Goal: Communication & Community: Answer question/provide support

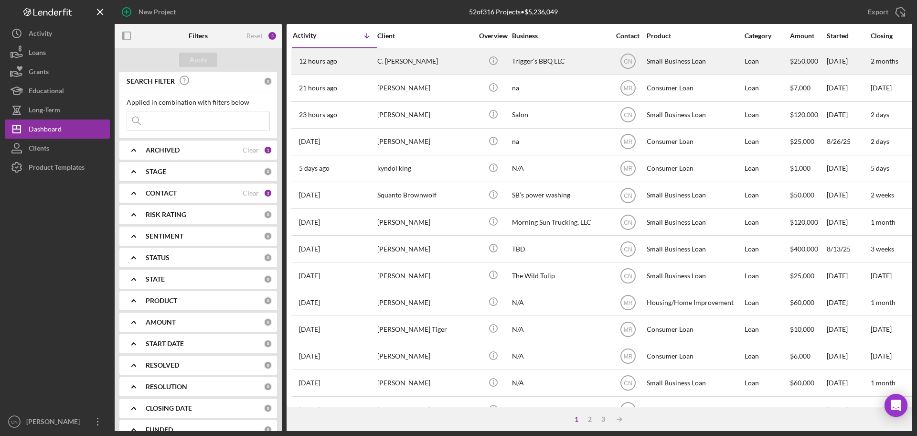
click at [398, 55] on div "C. [PERSON_NAME]" at bounding box center [425, 61] width 96 height 25
click at [397, 57] on div "C. [PERSON_NAME]" at bounding box center [425, 61] width 96 height 25
click at [398, 58] on div "C. [PERSON_NAME]" at bounding box center [425, 61] width 96 height 25
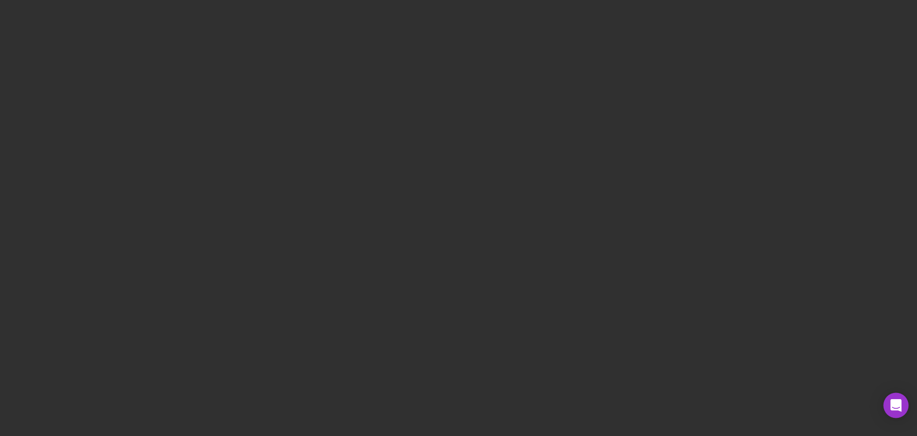
click at [897, 406] on icon "Open Intercom Messenger" at bounding box center [896, 405] width 11 height 12
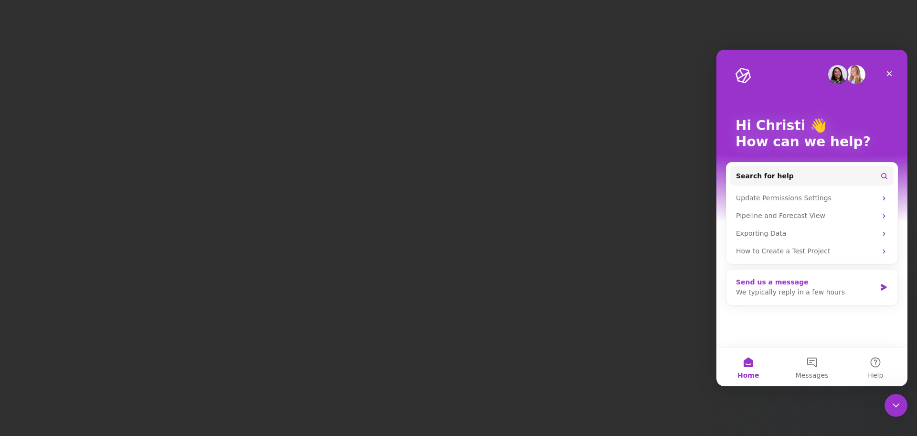
click at [834, 285] on div "Send us a message" at bounding box center [806, 282] width 140 height 10
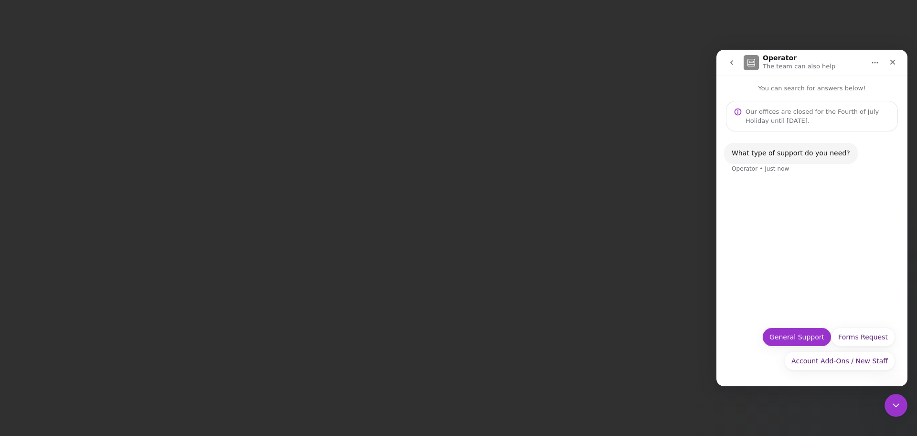
click at [802, 343] on button "General Support" at bounding box center [797, 336] width 69 height 19
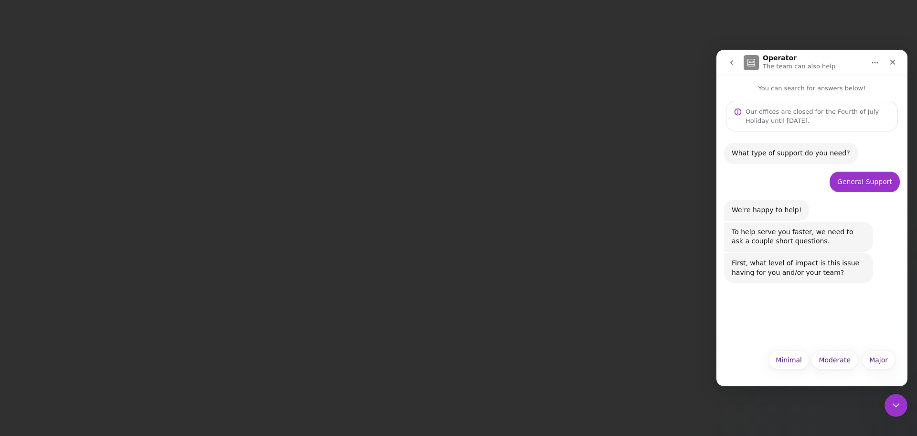
click at [901, 354] on div "Major Minimal Moderate Major" at bounding box center [812, 361] width 191 height 34
click at [879, 356] on button "Major" at bounding box center [878, 359] width 33 height 19
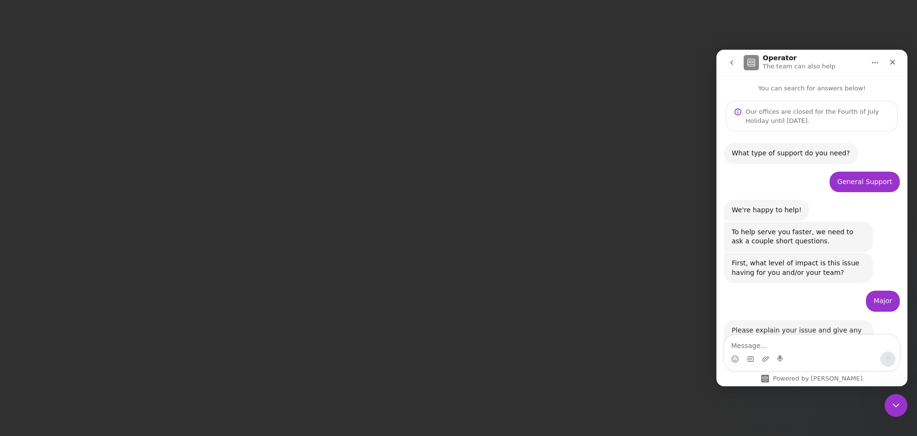
scroll to position [34, 0]
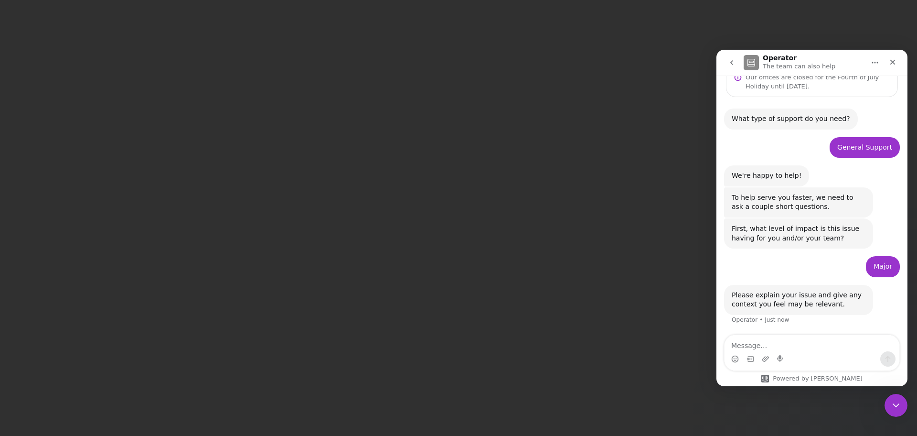
click at [768, 345] on textarea "Message…" at bounding box center [812, 343] width 175 height 16
type textarea "I click on a client and this is what my screen comes too!"
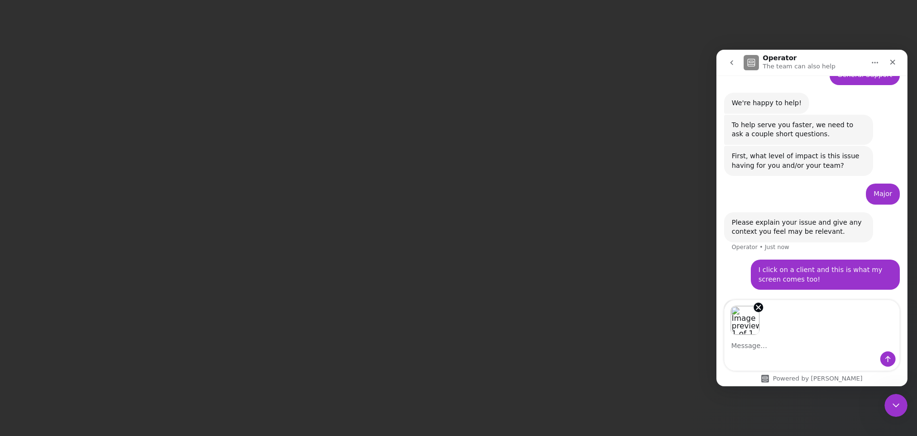
scroll to position [138, 0]
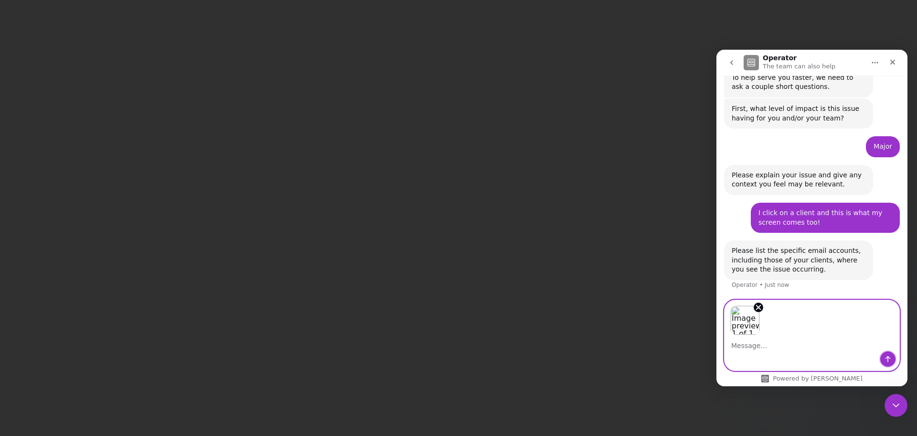
click at [886, 358] on icon "Send a message…" at bounding box center [888, 359] width 8 height 8
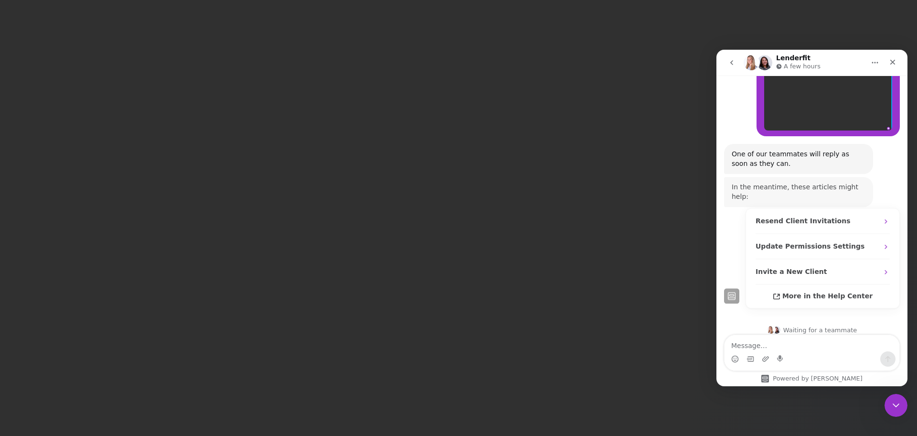
scroll to position [378, 0]
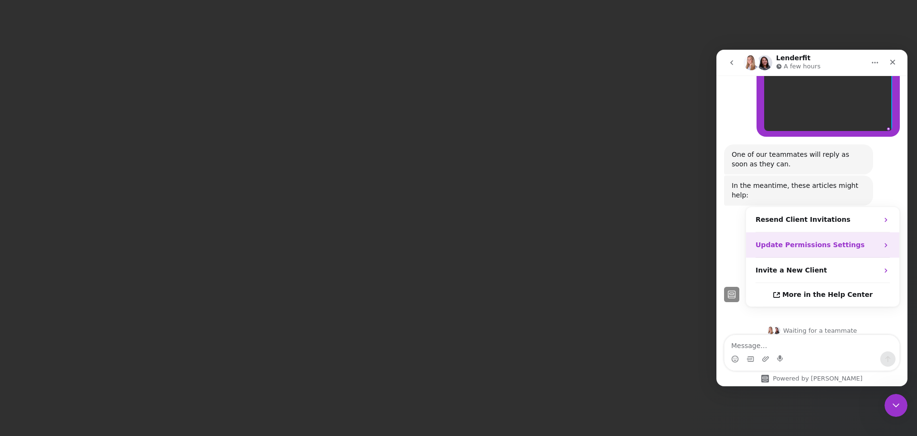
click at [827, 241] on strong "Update Permissions Settings" at bounding box center [810, 245] width 109 height 8
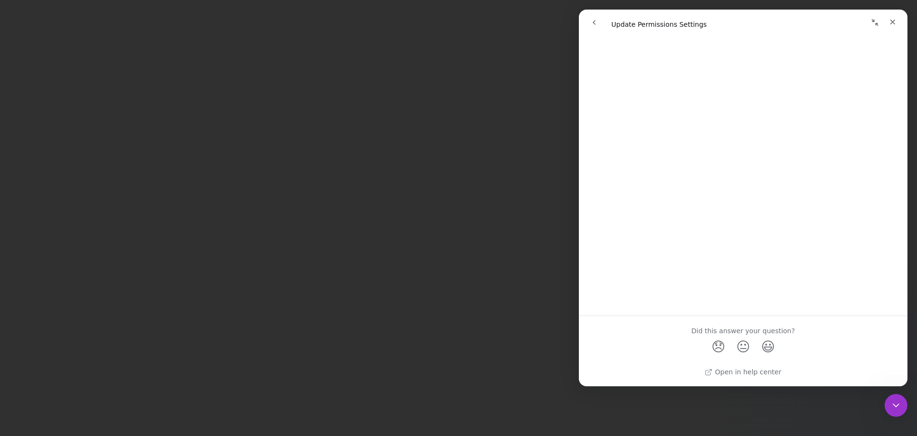
scroll to position [33, 0]
click at [892, 20] on icon "Close" at bounding box center [893, 22] width 8 height 8
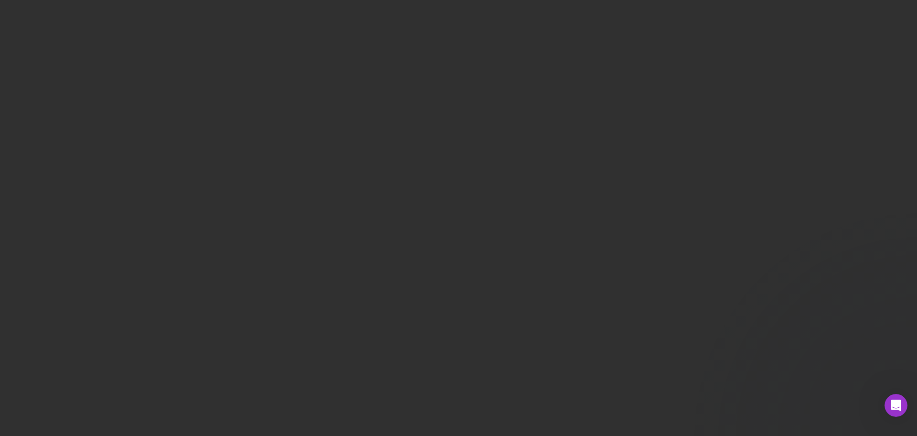
scroll to position [0, 0]
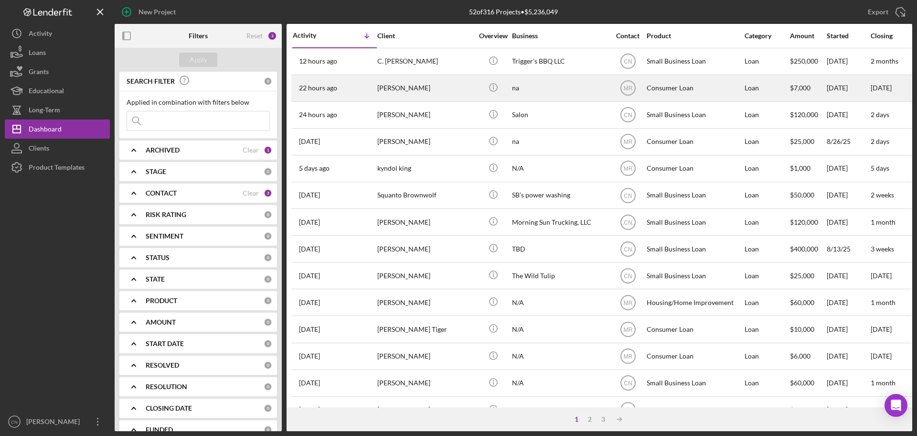
click at [413, 87] on div "[PERSON_NAME]" at bounding box center [425, 87] width 96 height 25
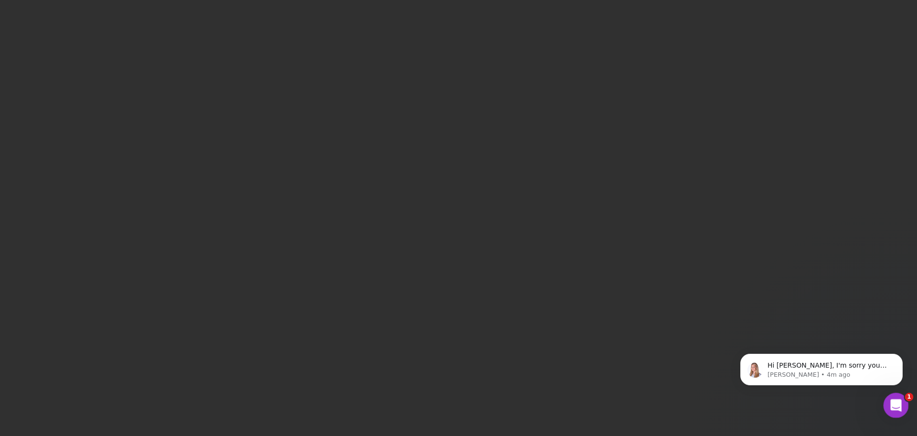
click at [893, 402] on icon "Open Intercom Messenger" at bounding box center [895, 404] width 16 height 16
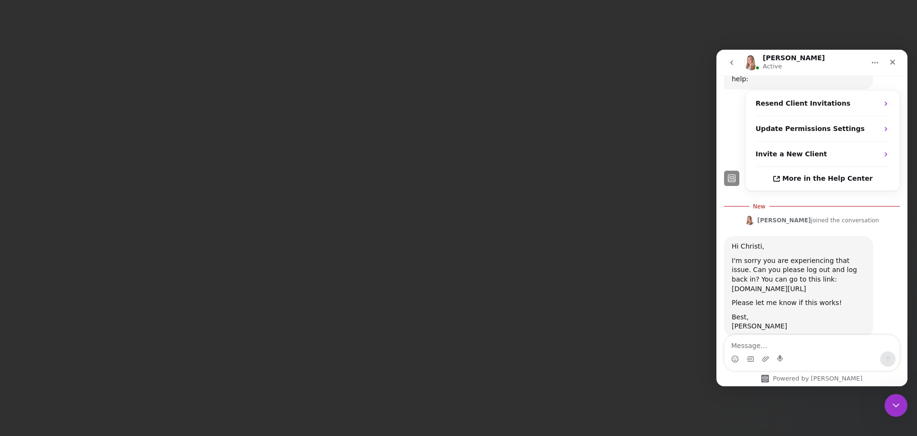
scroll to position [498, 0]
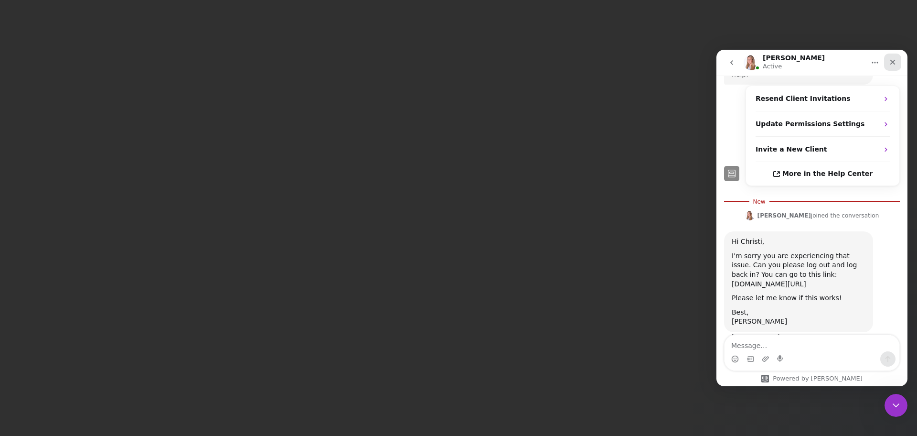
click at [894, 63] on icon "Close" at bounding box center [893, 62] width 5 height 5
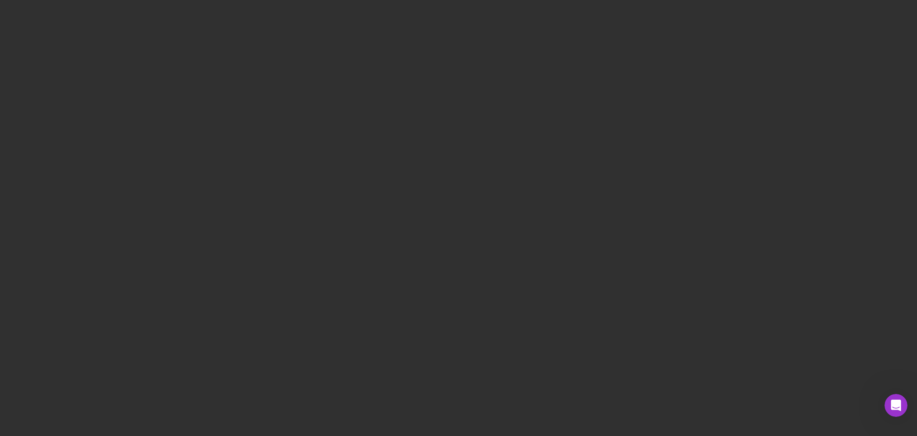
scroll to position [482, 0]
click at [893, 405] on icon "Open Intercom Messenger" at bounding box center [895, 404] width 7 height 8
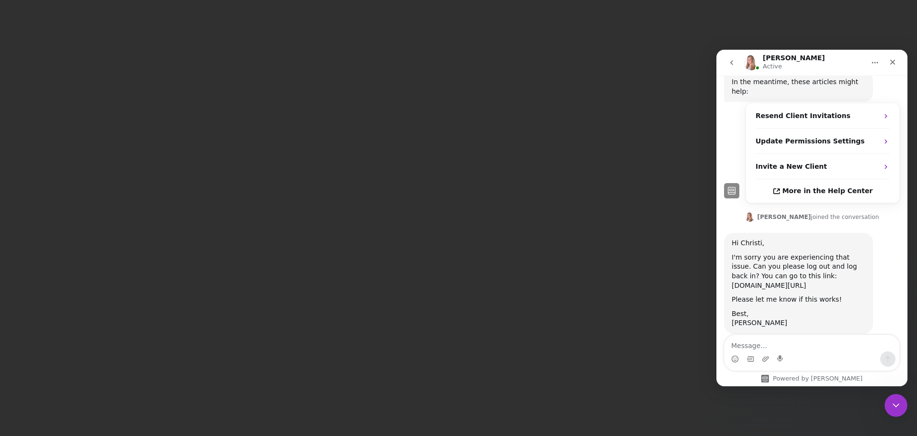
drag, startPoint x: 776, startPoint y: 266, endPoint x: 848, endPoint y: 264, distance: 72.2
click at [848, 264] on div "I'm sorry you are experiencing that issue. Can you please log out and log back …" at bounding box center [799, 271] width 134 height 37
copy div "app.lenderfit.io/signout"
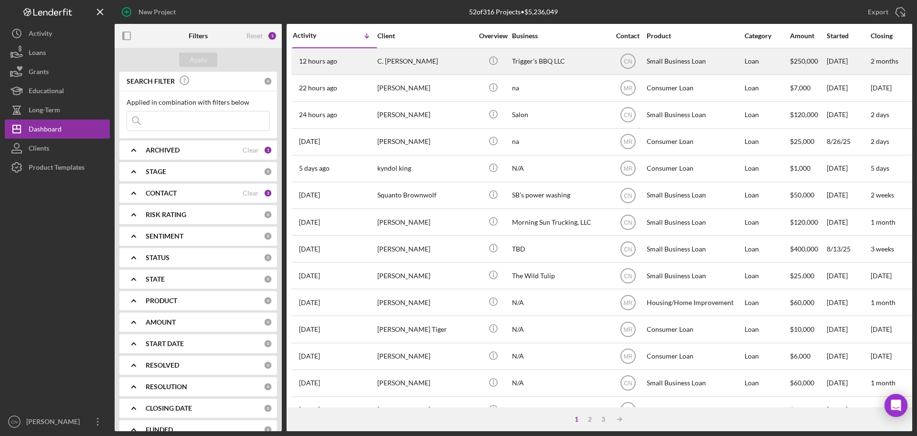
click at [400, 59] on div "C. [PERSON_NAME]" at bounding box center [425, 61] width 96 height 25
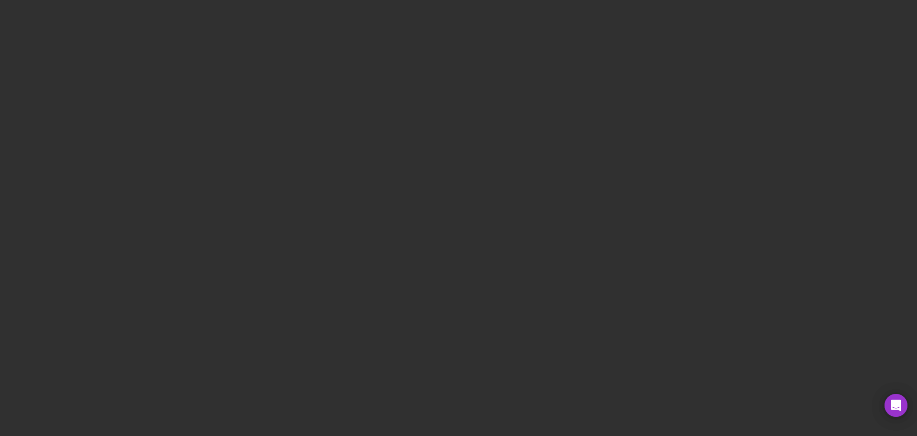
click at [893, 392] on div at bounding box center [458, 218] width 917 height 436
click at [891, 410] on div "Open Intercom Messenger" at bounding box center [896, 405] width 25 height 25
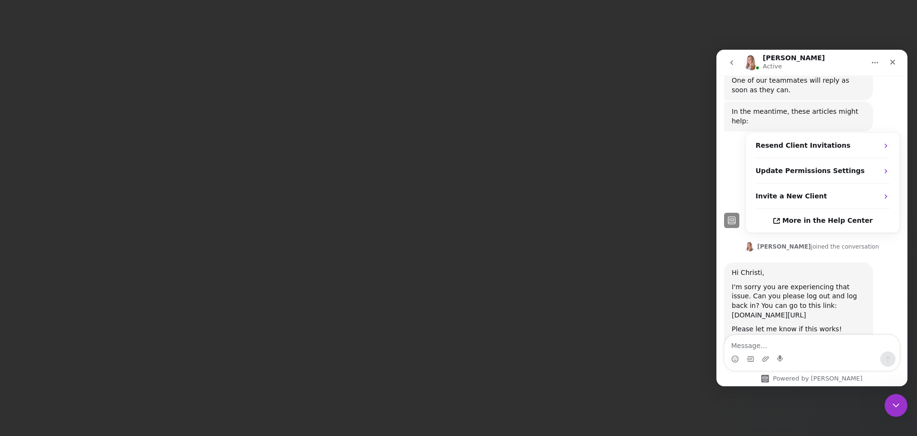
scroll to position [482, 0]
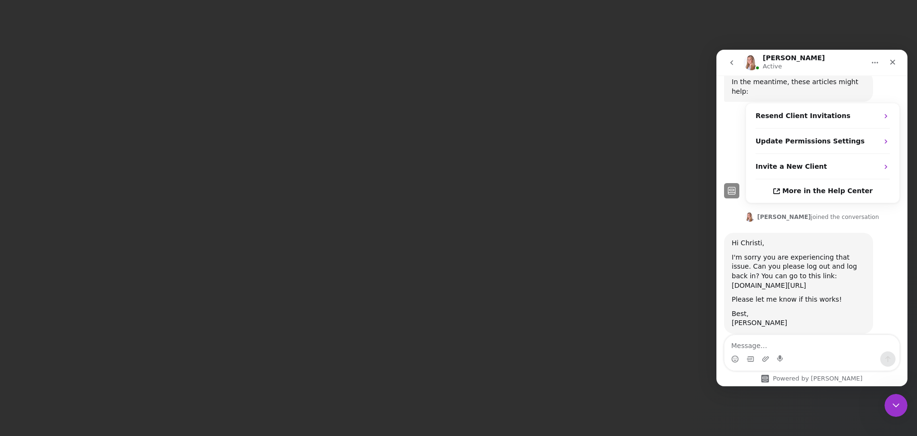
drag, startPoint x: 775, startPoint y: 267, endPoint x: 865, endPoint y: 267, distance: 90.3
click at [865, 267] on div "I'm sorry you are experiencing that issue. Can you please log out and log back …" at bounding box center [799, 271] width 134 height 37
copy div "app.lenderfit.io/signout"
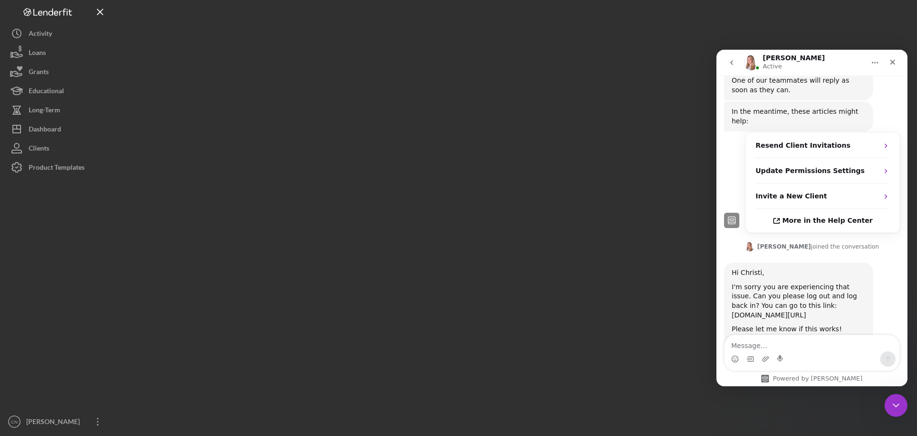
scroll to position [482, 0]
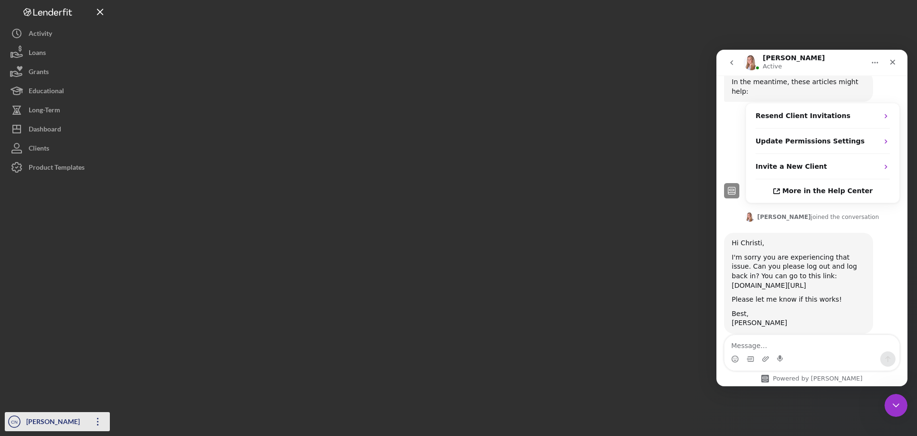
click at [97, 423] on icon "Icon/Overflow" at bounding box center [98, 421] width 24 height 24
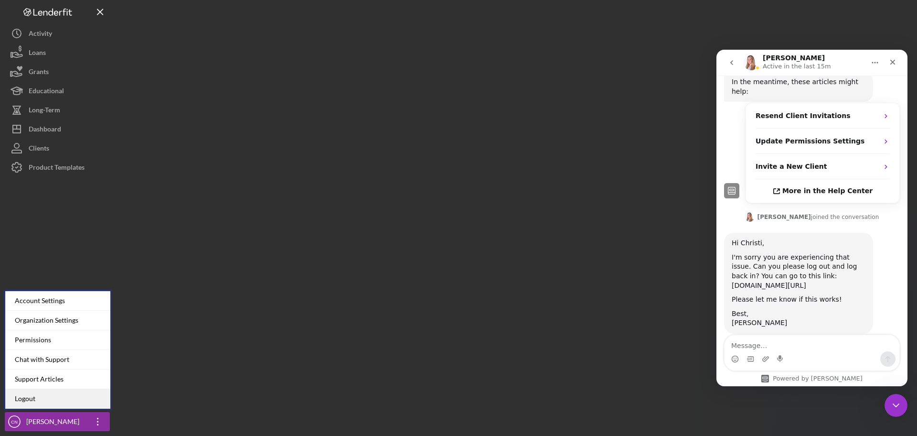
click at [33, 398] on link "Logout" at bounding box center [57, 399] width 105 height 20
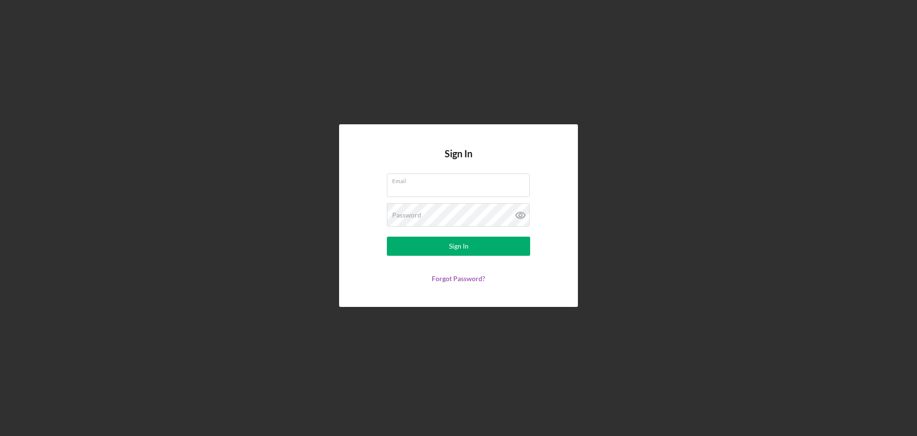
type input "[EMAIL_ADDRESS][DOMAIN_NAME]"
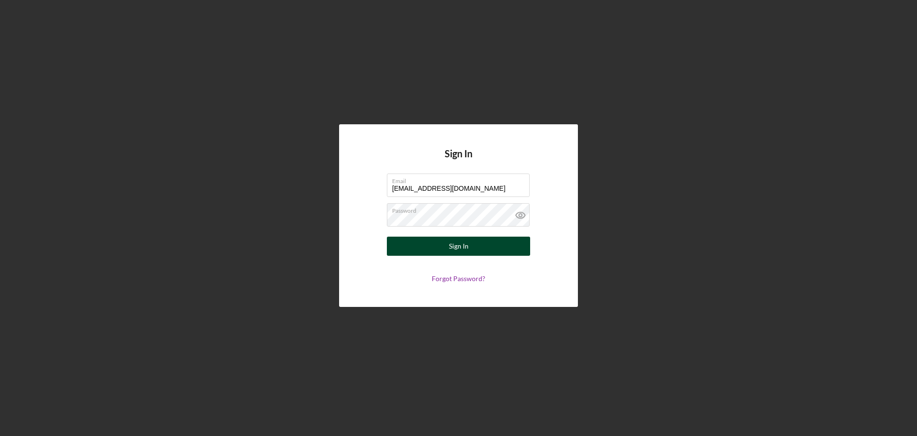
click at [461, 248] on div "Sign In" at bounding box center [459, 246] width 20 height 19
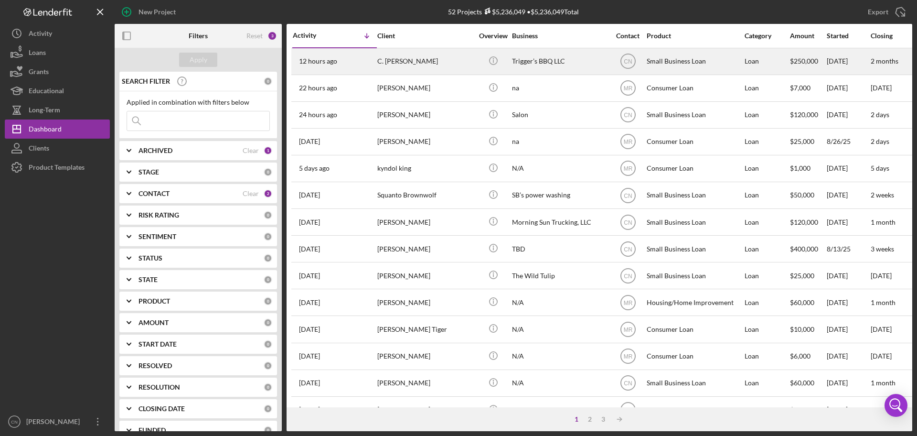
click at [399, 63] on div "C. [PERSON_NAME]" at bounding box center [425, 61] width 96 height 25
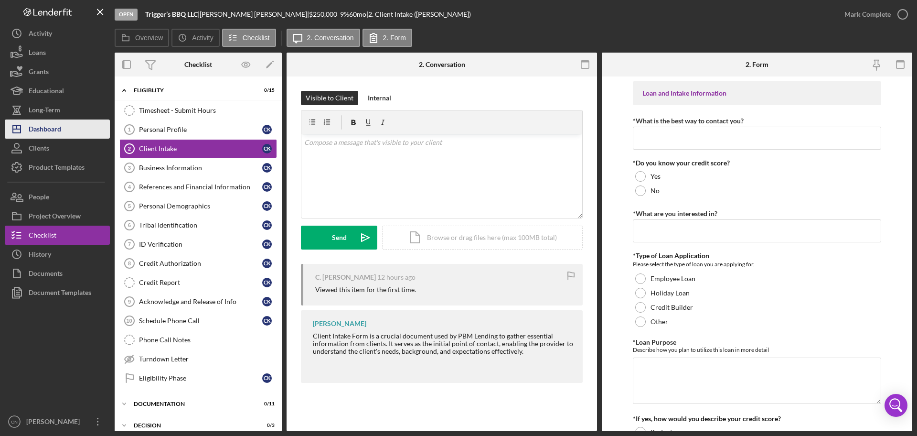
click at [51, 136] on div "Dashboard" at bounding box center [45, 130] width 32 height 22
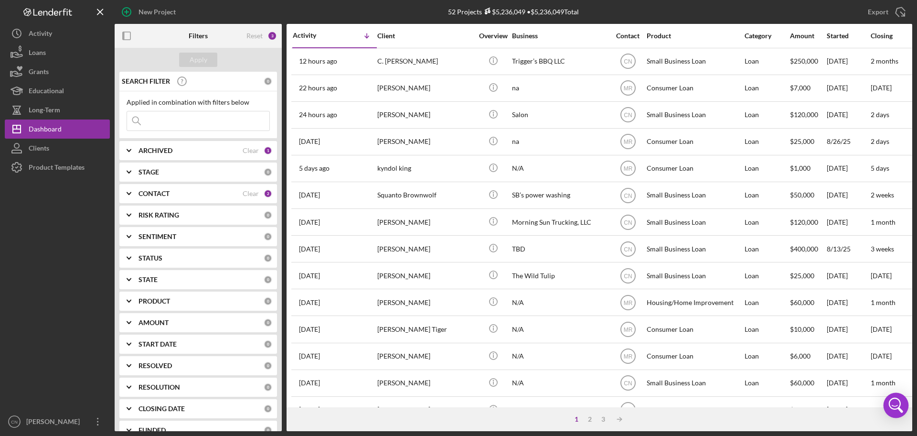
click at [894, 407] on icon "Open Intercom Messenger" at bounding box center [896, 405] width 23 height 23
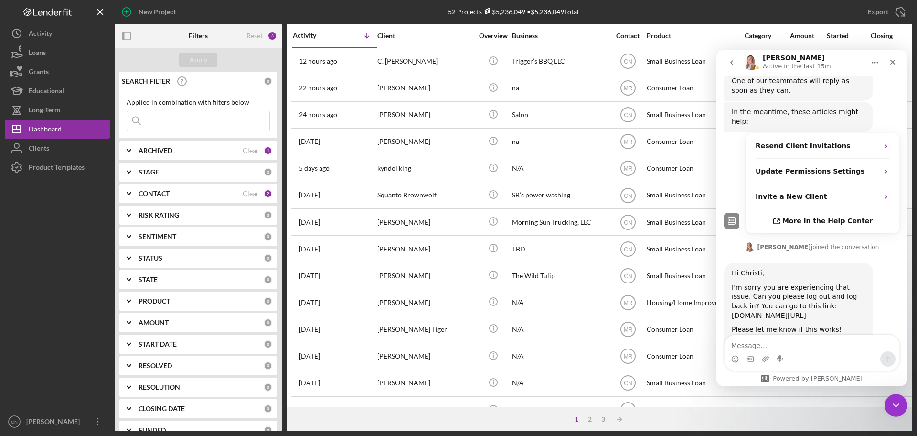
scroll to position [482, 0]
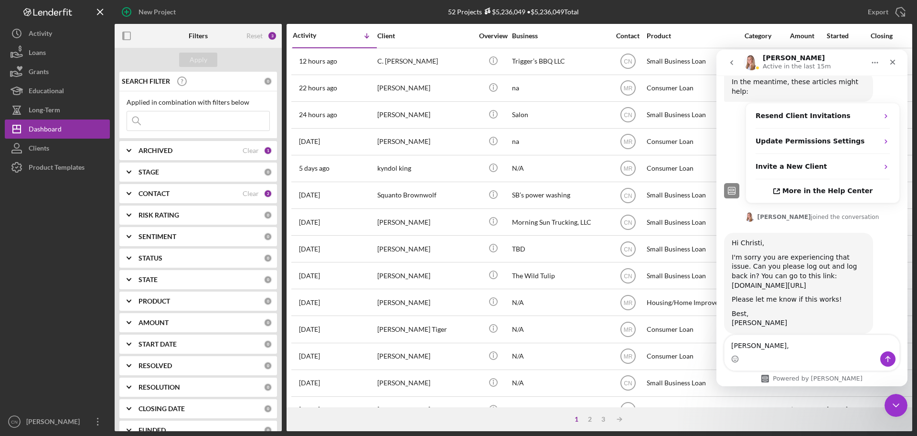
type textarea "[PERSON_NAME],"
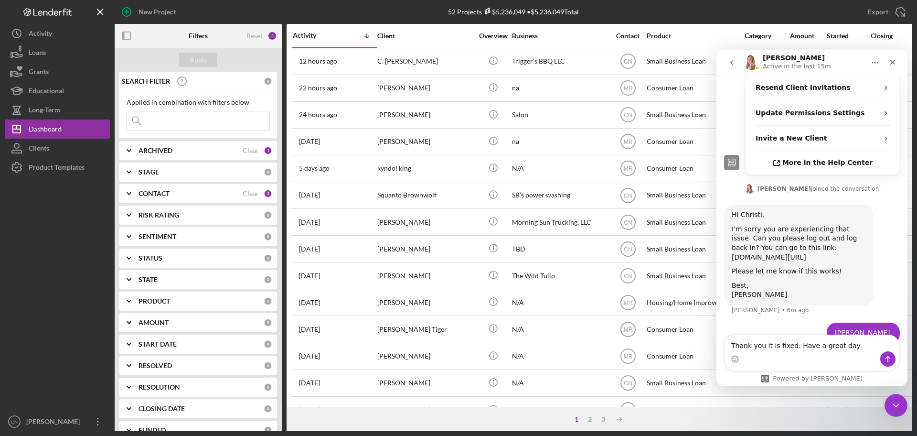
type textarea "Thank you it is fixed. Have a great day!"
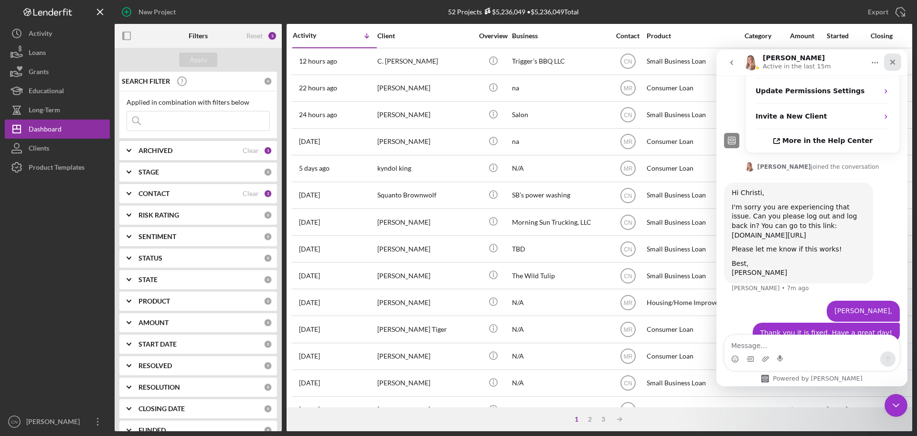
click at [891, 58] on div "Close" at bounding box center [892, 62] width 17 height 17
